Goal: Check status: Check status

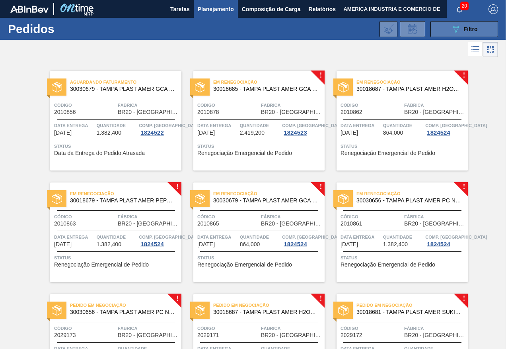
click at [455, 29] on icon "089F7B8B-B2A5-4AFE-B5C0-19BA573D28AC" at bounding box center [456, 29] width 10 height 10
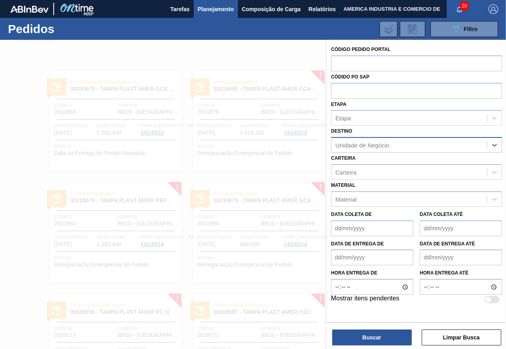
click at [394, 146] on div "Unidade de Negócio" at bounding box center [410, 145] width 156 height 12
type input "CURITIBANA"
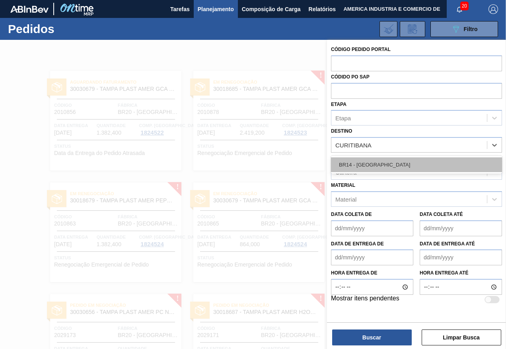
click at [385, 159] on div "BR14 - [GEOGRAPHIC_DATA]" at bounding box center [416, 164] width 171 height 15
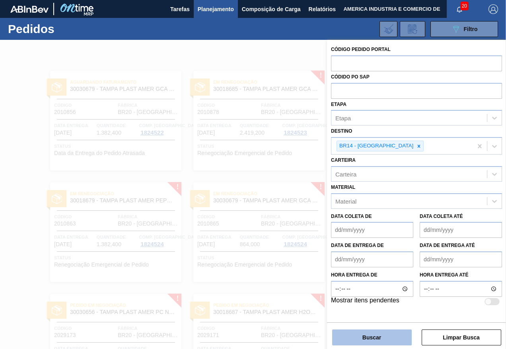
click at [390, 338] on button "Buscar" at bounding box center [372, 337] width 80 height 16
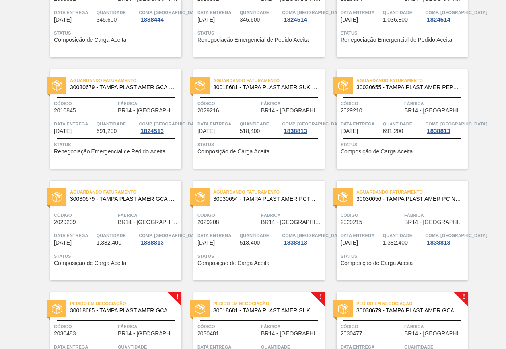
scroll to position [239, 0]
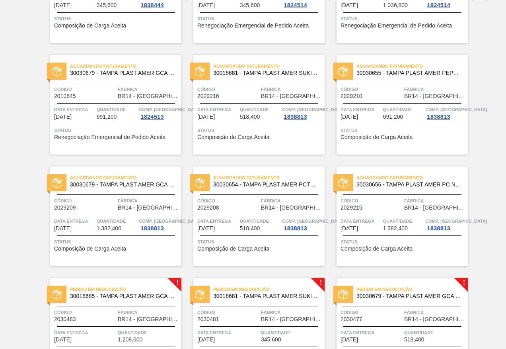
click at [265, 122] on div "Aguardando Faturamento 30018681 - TAMPA PLAST AMER SUKITA S/LINER Código 202921…" at bounding box center [258, 104] width 131 height 99
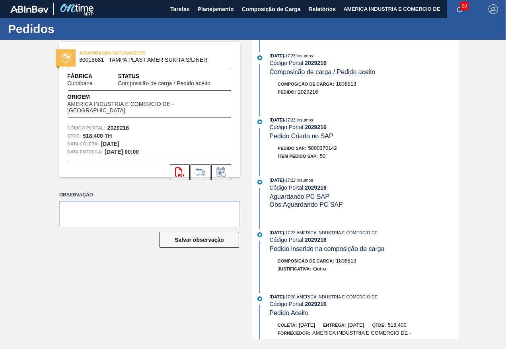
click at [12, 165] on div "AGUARDANDO FATURAMENTO 30018681 - [GEOGRAPHIC_DATA] PLAST AMER SUKITA S/LINER F…" at bounding box center [253, 189] width 506 height 299
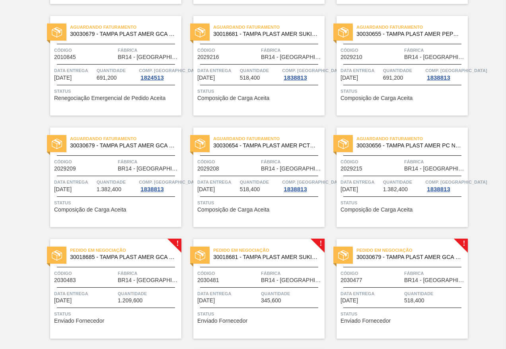
scroll to position [279, 0]
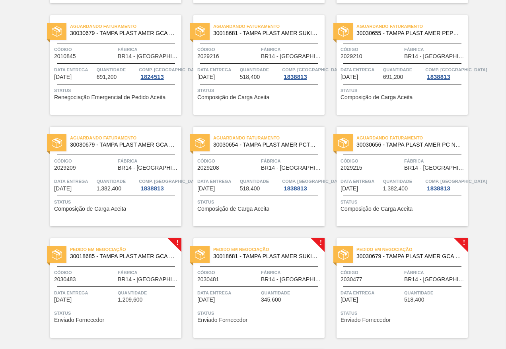
click at [238, 104] on div "Aguardando Faturamento 30018681 - TAMPA PLAST AMER SUKITA S/LINER Código 202921…" at bounding box center [258, 64] width 131 height 99
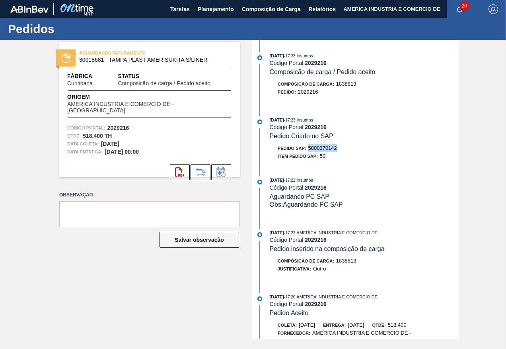
drag, startPoint x: 309, startPoint y: 148, endPoint x: 339, endPoint y: 148, distance: 29.4
click at [339, 148] on div "Pedido SAP: 5800370142" at bounding box center [364, 148] width 189 height 8
copy span "5800370142"
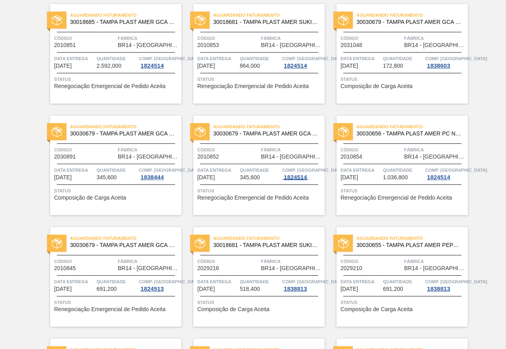
scroll to position [80, 0]
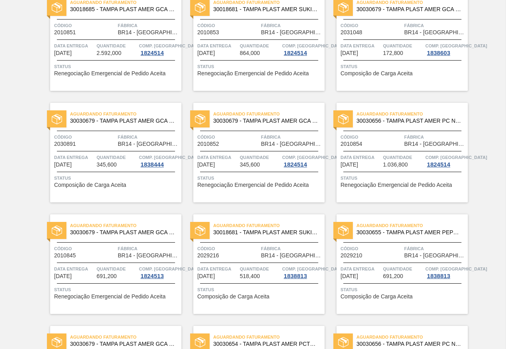
click at [279, 191] on div "Aguardando Faturamento 30030679 - TAMPA PLAST AMER GCA ZERO NIV24 Código 201085…" at bounding box center [258, 152] width 131 height 99
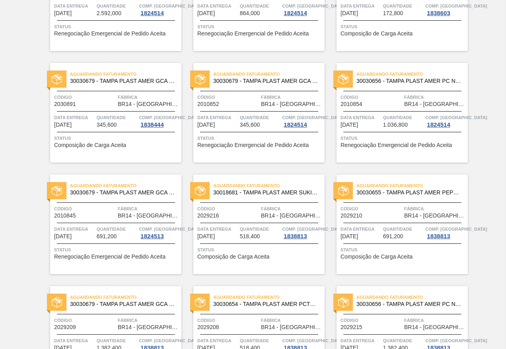
click at [291, 252] on span "Status" at bounding box center [259, 250] width 125 height 8
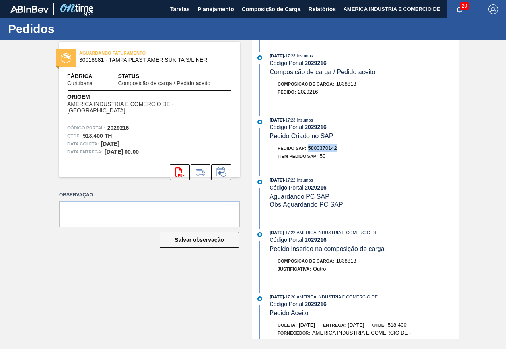
drag, startPoint x: 309, startPoint y: 145, endPoint x: 338, endPoint y: 144, distance: 29.1
click at [337, 144] on div "Pedido SAP: 5800370142" at bounding box center [307, 148] width 59 height 8
copy span "5800370142"
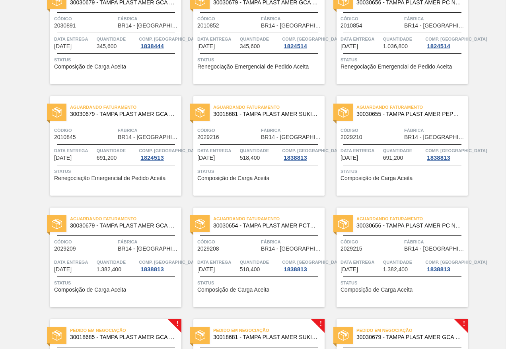
scroll to position [199, 0]
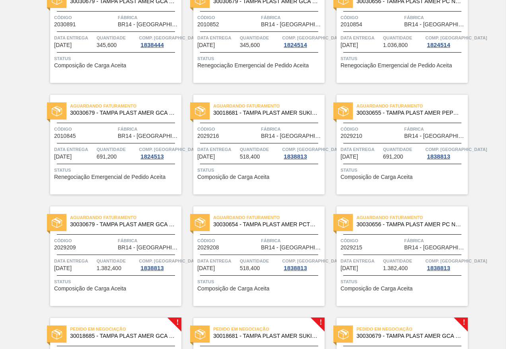
click at [378, 176] on span "Composição de Carga Aceita" at bounding box center [377, 177] width 72 height 6
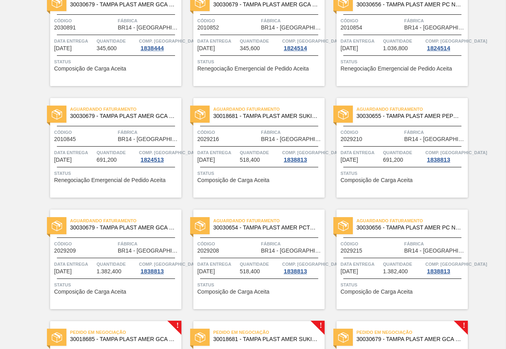
scroll to position [199, 0]
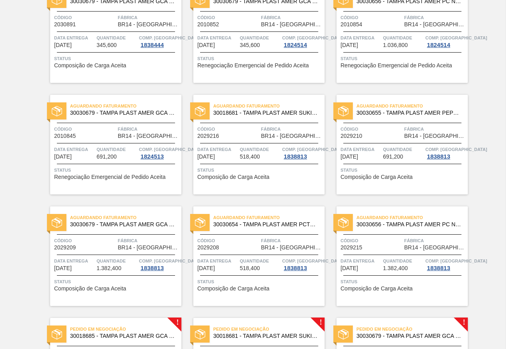
click at [95, 266] on div "Data entrega [DATE] Quantidade 1.382,400 Comp. Carga 1838813" at bounding box center [115, 264] width 131 height 14
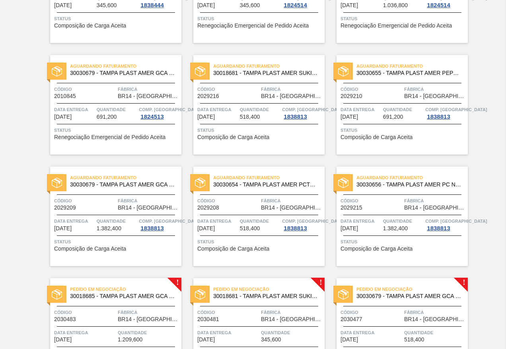
scroll to position [318, 0]
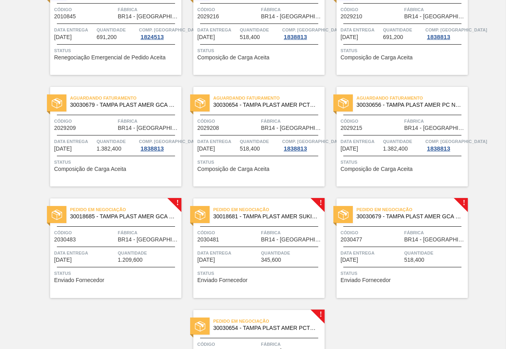
click at [89, 146] on div "Data entrega [DATE]" at bounding box center [74, 144] width 41 height 14
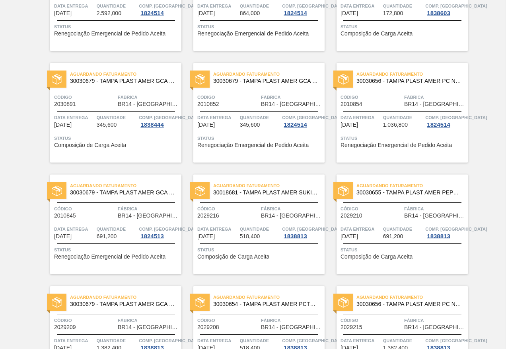
scroll to position [159, 0]
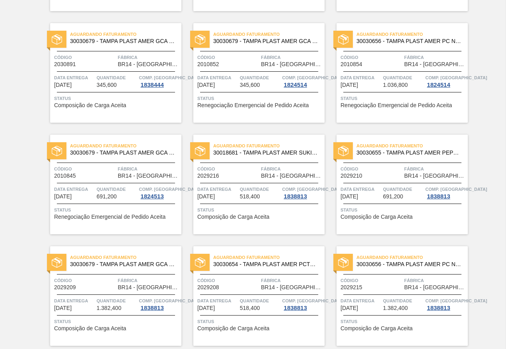
click at [279, 217] on div "Status Composição de Carga Aceita" at bounding box center [259, 212] width 125 height 13
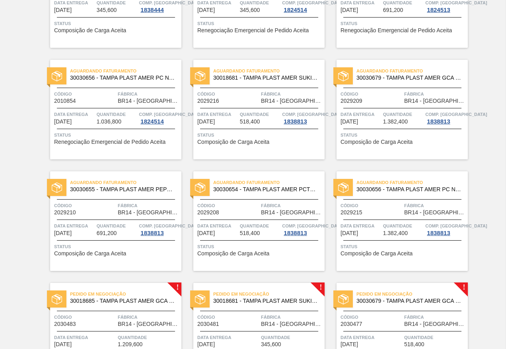
scroll to position [279, 0]
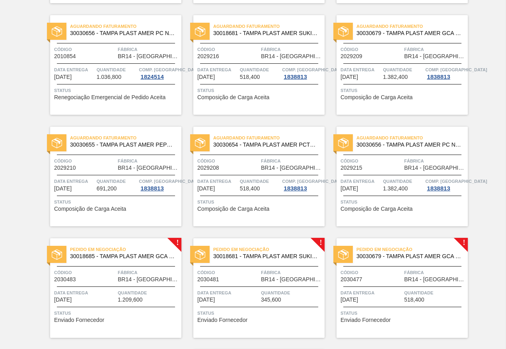
click at [296, 212] on div "Aguardando Faturamento 30030654 - TAMPA PLAST AMER PCTW NIV24 Código 2029208 Fá…" at bounding box center [258, 176] width 131 height 99
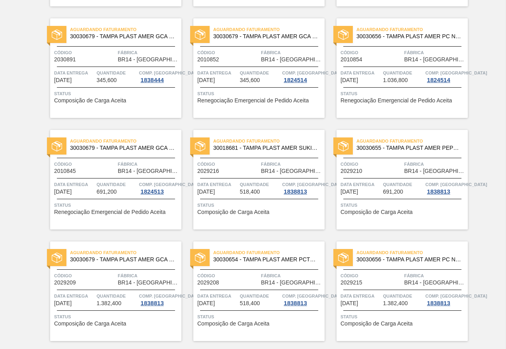
scroll to position [239, 0]
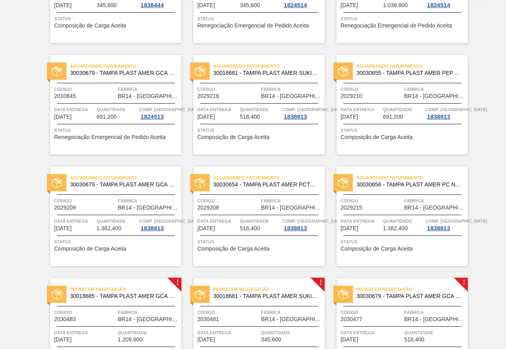
click at [386, 237] on div "Aguardando Faturamento 30030656 - TAMPA PLAST AMER PC NIV24 Código 2029215 Fábr…" at bounding box center [402, 215] width 131 height 99
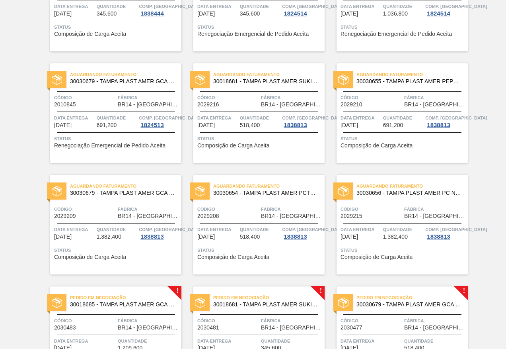
scroll to position [239, 0]
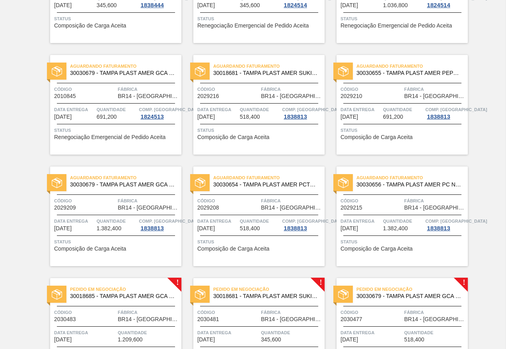
click at [243, 247] on span "Composição de Carga Aceita" at bounding box center [233, 249] width 72 height 6
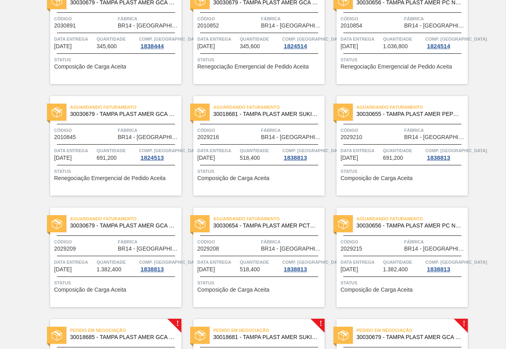
scroll to position [239, 0]
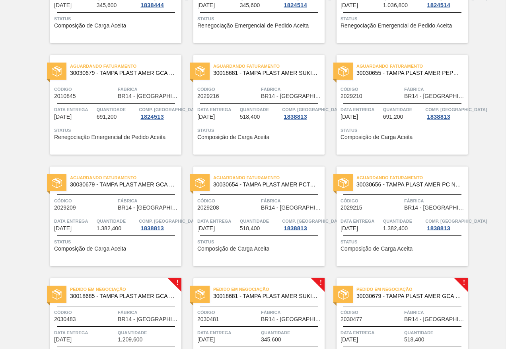
click at [120, 235] on div at bounding box center [116, 235] width 118 height 0
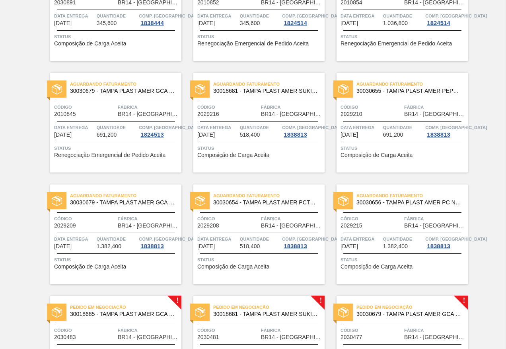
scroll to position [239, 0]
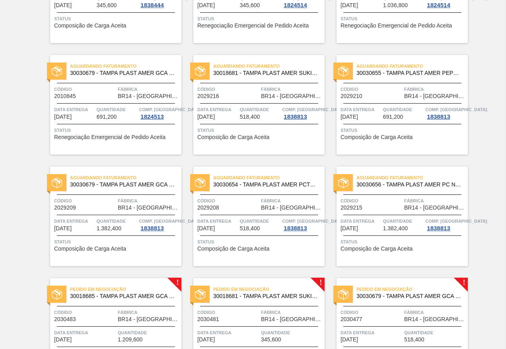
click at [393, 99] on div "Aguardando Faturamento 30030655 - TAMPA PLAST AMER PEPSI ZERO NIV24 Código 2029…" at bounding box center [402, 104] width 131 height 99
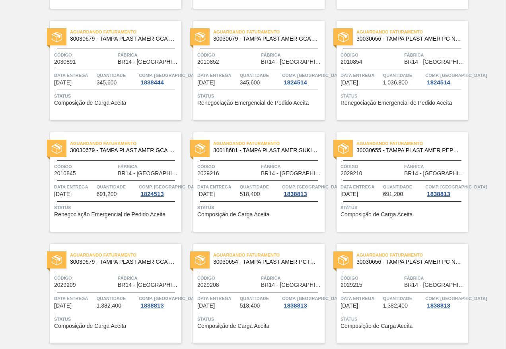
scroll to position [239, 0]
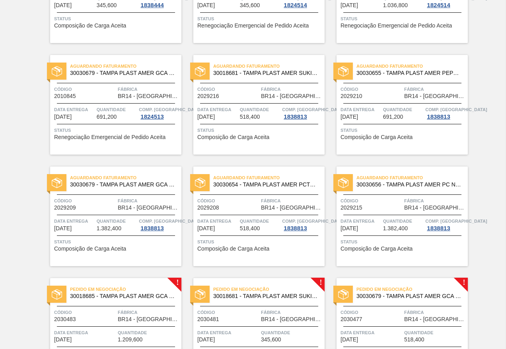
click at [229, 131] on span "Status" at bounding box center [259, 130] width 125 height 8
